Goal: Task Accomplishment & Management: Manage account settings

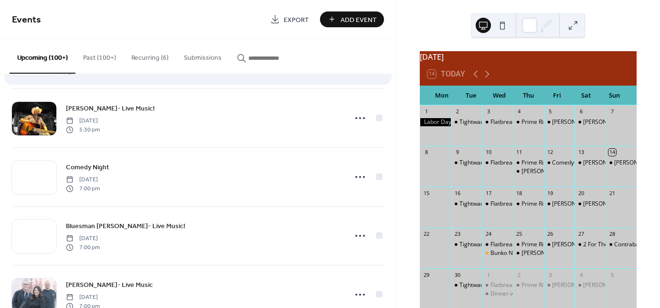
scroll to position [4205, 0]
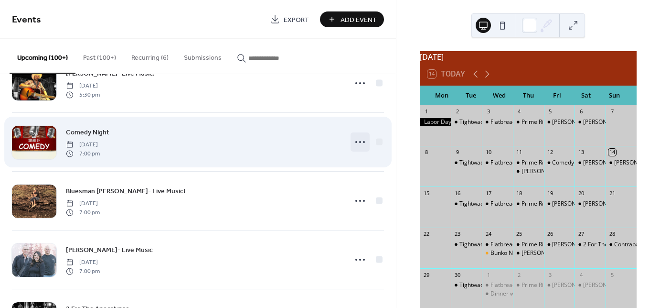
click at [359, 136] on icon at bounding box center [359, 141] width 15 height 15
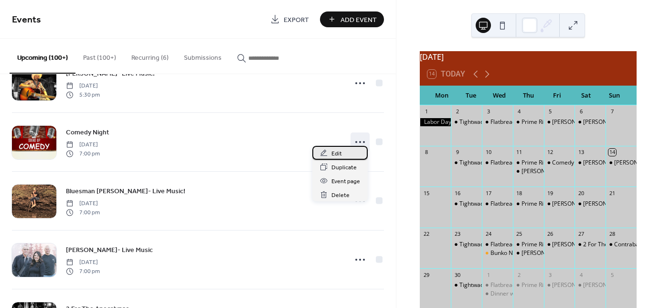
click at [340, 154] on span "Edit" at bounding box center [336, 154] width 11 height 10
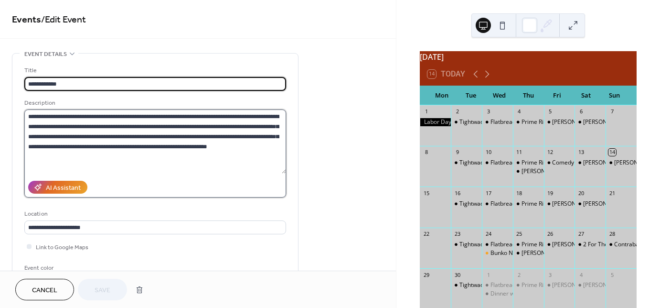
click at [180, 115] on textarea "**********" at bounding box center [155, 141] width 262 height 64
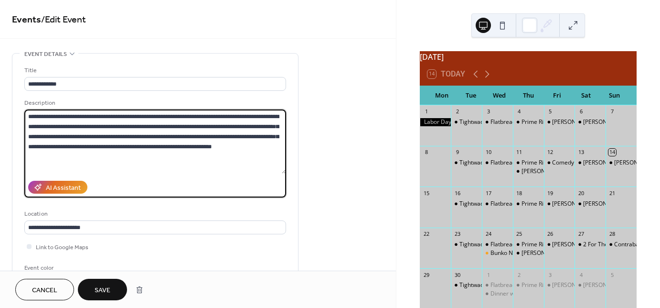
type textarea "**********"
click at [107, 292] on span "Save" at bounding box center [103, 290] width 16 height 10
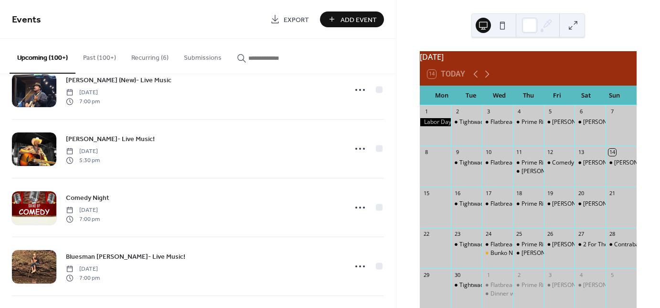
scroll to position [4167, 0]
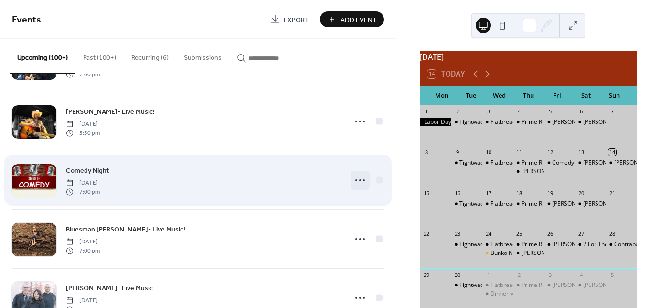
click at [357, 172] on icon at bounding box center [359, 179] width 15 height 15
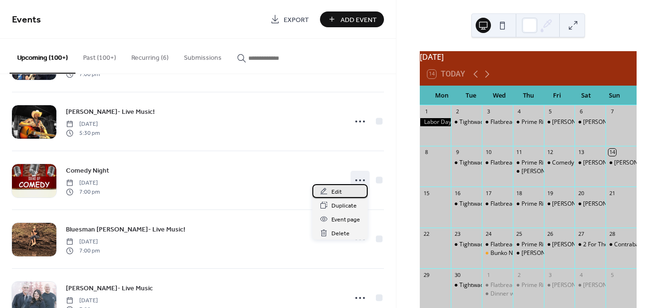
click at [340, 193] on span "Edit" at bounding box center [336, 192] width 11 height 10
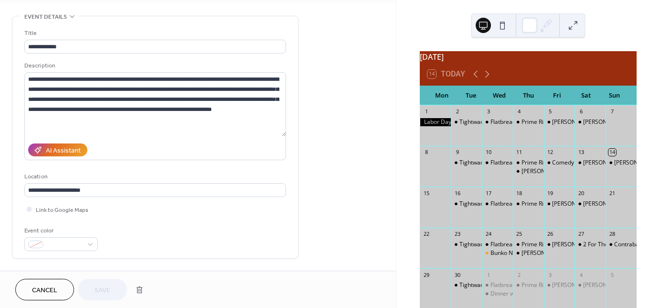
scroll to position [38, 0]
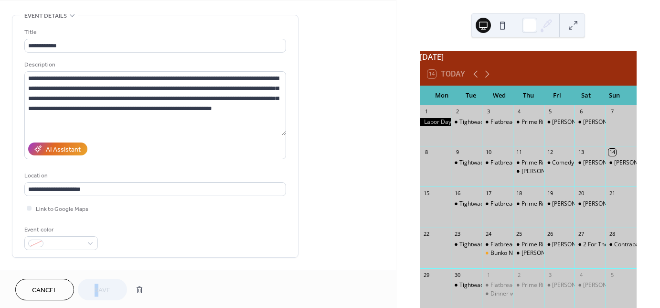
click at [96, 292] on div "Cancel Save" at bounding box center [81, 288] width 133 height 21
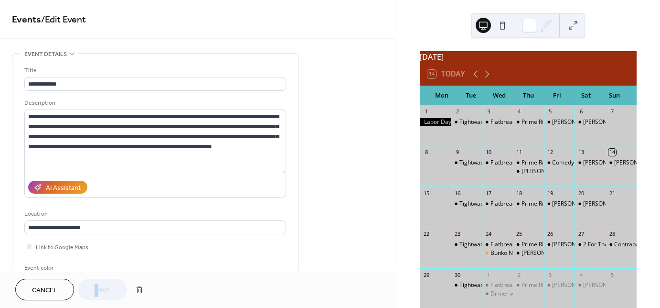
scroll to position [0, 0]
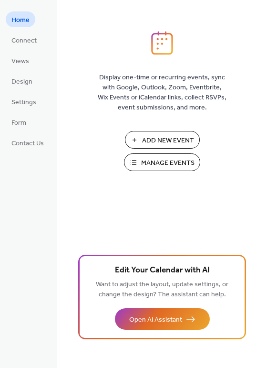
click at [170, 162] on span "Manage Events" at bounding box center [167, 163] width 53 height 10
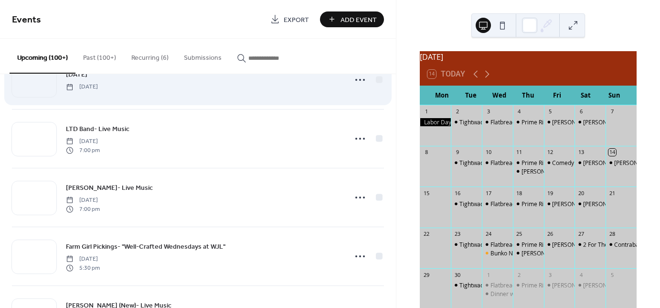
scroll to position [1200, 0]
